Goal: Task Accomplishment & Management: Use online tool/utility

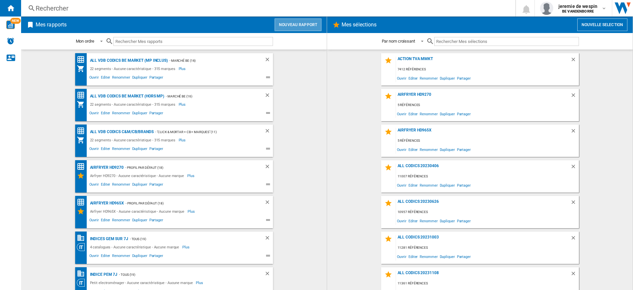
click at [300, 25] on button "Nouveau rapport" at bounding box center [298, 24] width 47 height 13
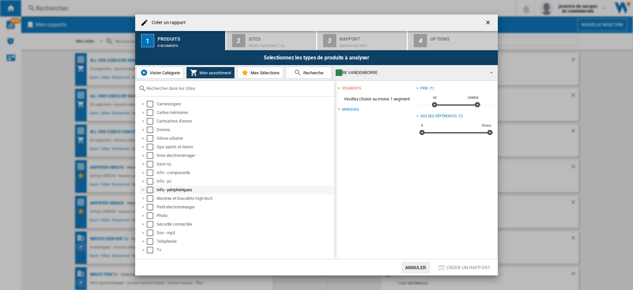
click at [145, 191] on div at bounding box center [143, 189] width 7 height 7
click at [145, 181] on div at bounding box center [143, 181] width 7 height 7
click at [489, 21] on ng-md-icon "getI18NText('BUTTONS.CLOSE_DIALOG')" at bounding box center [489, 23] width 8 height 8
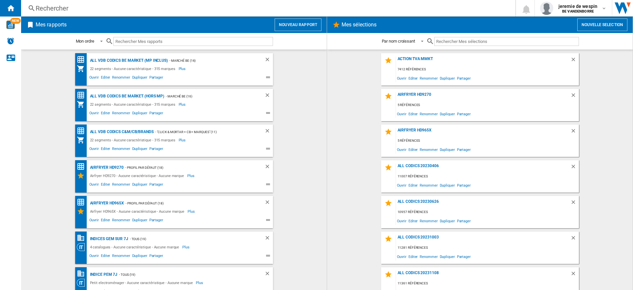
click at [55, 10] on div "Rechercher" at bounding box center [267, 8] width 463 height 9
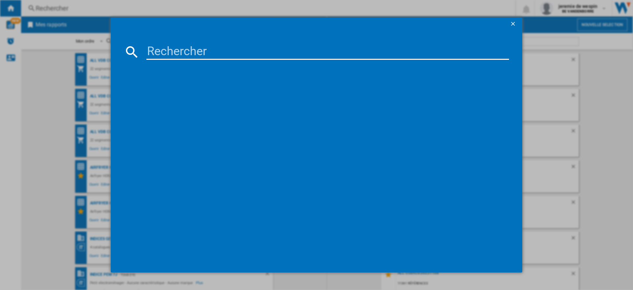
click at [267, 50] on input at bounding box center [327, 52] width 363 height 16
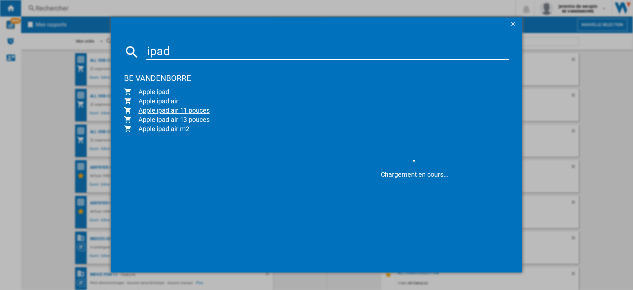
type input "ipad"
click at [185, 110] on span "Apple ipad air 11 pouces" at bounding box center [222, 110] width 181 height 9
